Goal: Transaction & Acquisition: Purchase product/service

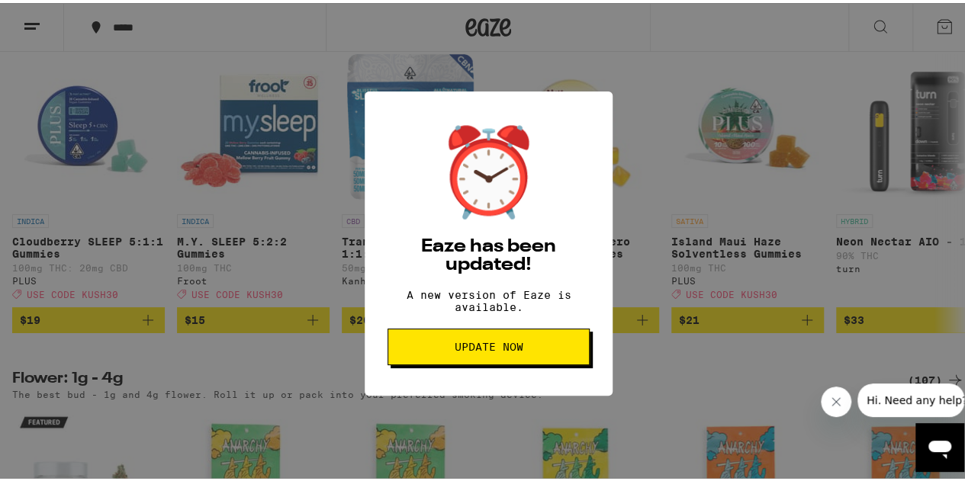
scroll to position [1602, 0]
click at [520, 349] on span "Update Now" at bounding box center [489, 344] width 176 height 11
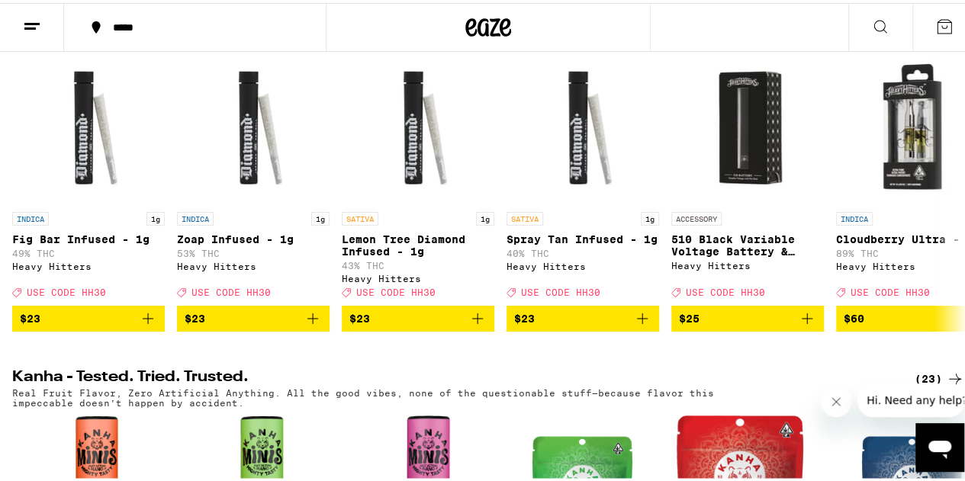
scroll to position [534, 0]
